Goal: Task Accomplishment & Management: Manage account settings

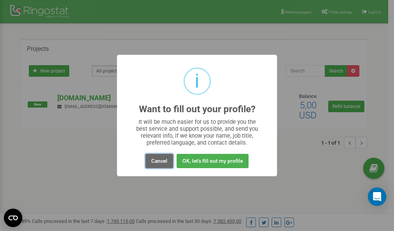
click at [162, 160] on button "Cancel" at bounding box center [160, 161] width 28 height 14
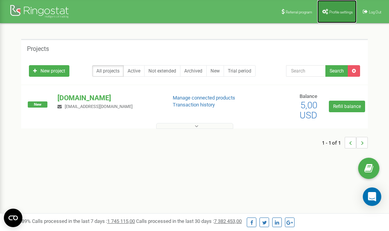
click at [344, 11] on span "Profile settings" at bounding box center [340, 12] width 23 height 4
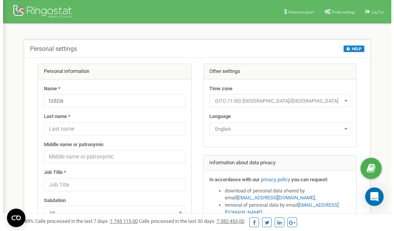
scroll to position [39, 0]
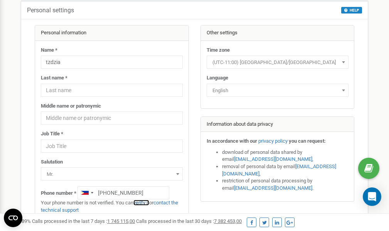
click at [145, 203] on link "verify it" at bounding box center [141, 203] width 16 height 6
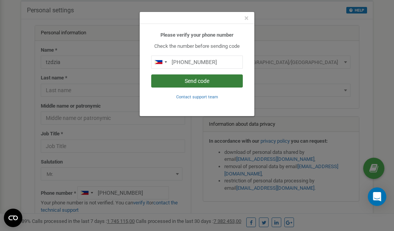
click at [201, 80] on button "Send code" at bounding box center [197, 80] width 92 height 13
